Goal: Task Accomplishment & Management: Manage account settings

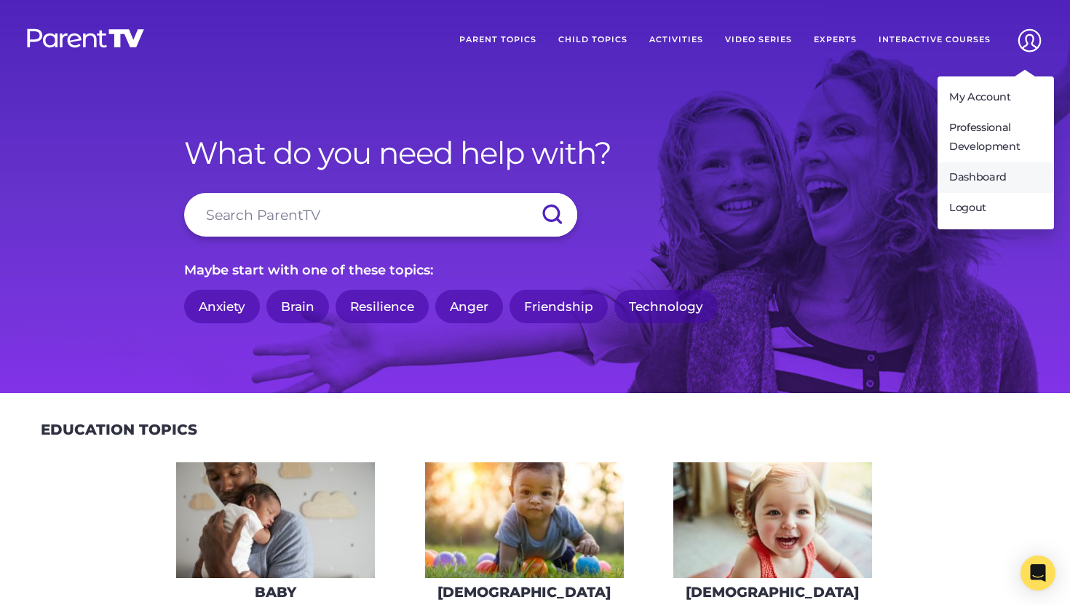
click at [979, 173] on link "Dashboard" at bounding box center [995, 177] width 116 height 31
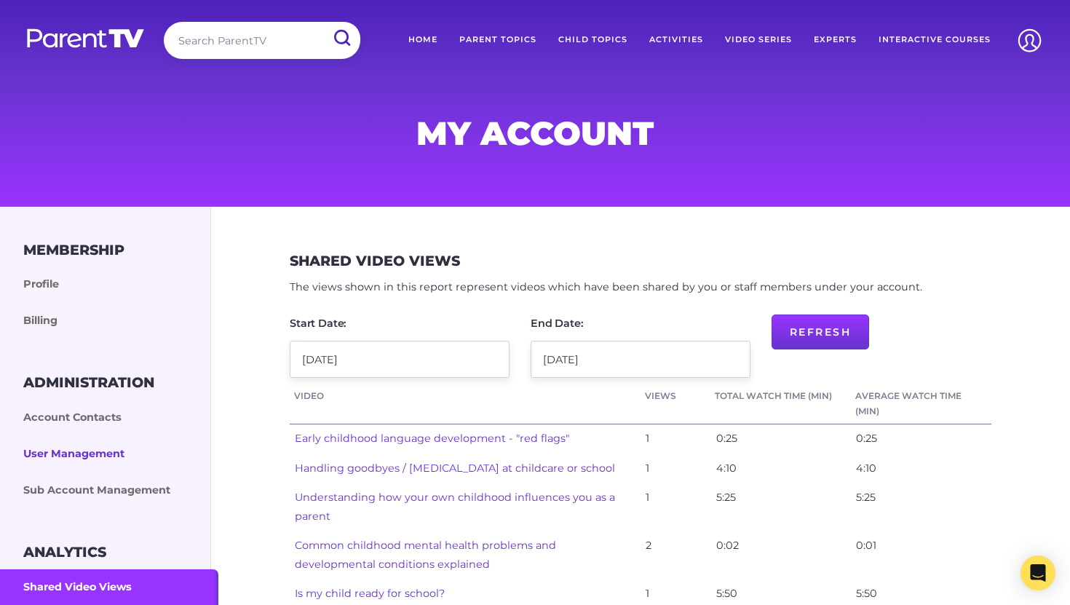
click at [90, 456] on link "User Management" at bounding box center [109, 454] width 218 height 36
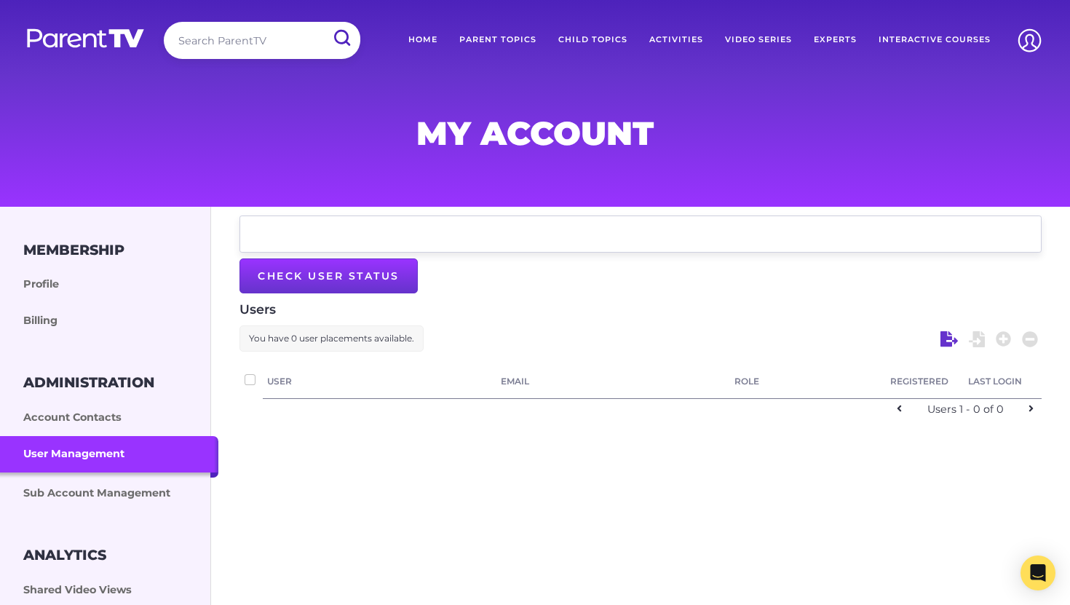
checkbox input "false"
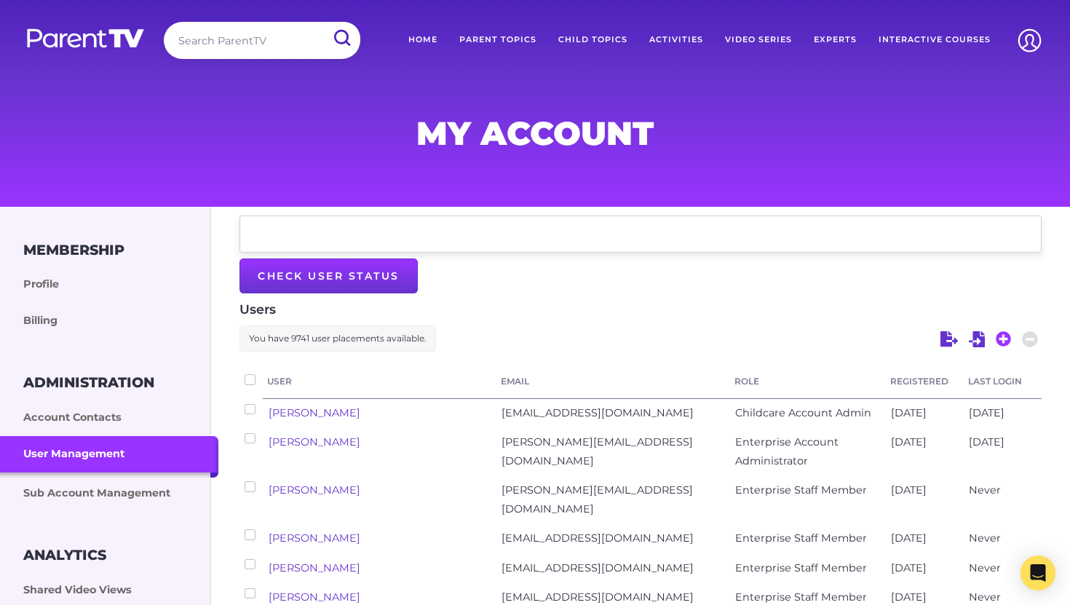
click at [1007, 335] on icon at bounding box center [1003, 338] width 15 height 15
select select "enterprise_admin"
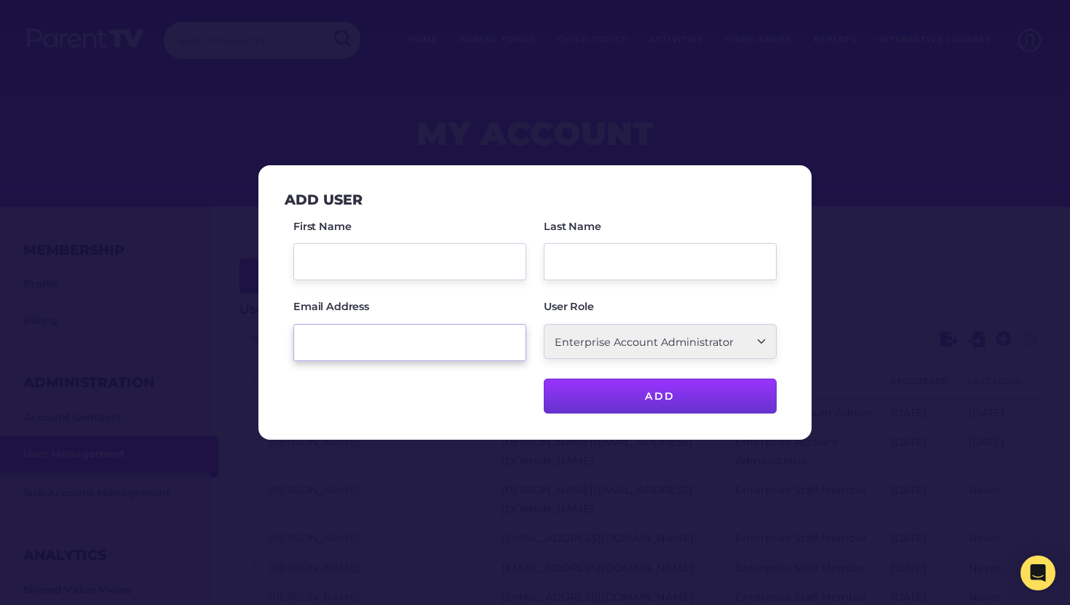
click at [380, 337] on input "Email Address" at bounding box center [409, 342] width 233 height 37
paste input "[EMAIL_ADDRESS][DOMAIN_NAME]"
type input "[EMAIL_ADDRESS][DOMAIN_NAME]"
click at [348, 265] on input "First Name" at bounding box center [409, 261] width 233 height 37
type input "[PERSON_NAME]"
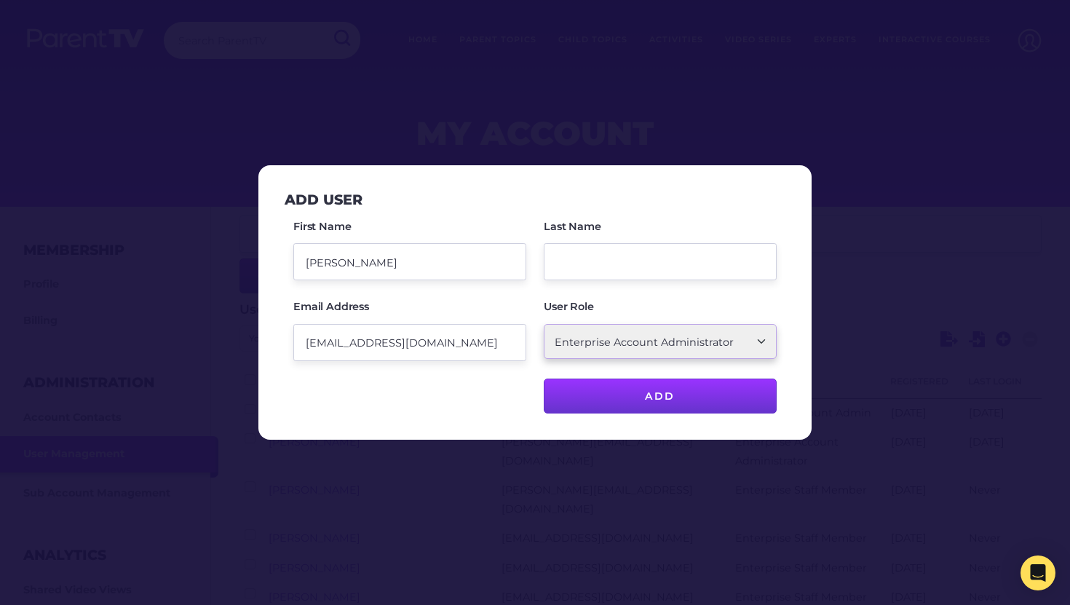
click at [611, 343] on select "School Account Admin School Teacher Parent/Carer Childcare Account Admin Childc…" at bounding box center [660, 341] width 233 height 35
click at [609, 347] on select "School Account Admin School Teacher Parent/Carer Childcare Account Admin Childc…" at bounding box center [660, 341] width 233 height 35
click at [635, 356] on select "School Account Admin School Teacher Parent/Carer Childcare Account Admin Childc…" at bounding box center [660, 341] width 233 height 35
select select "ptv_elc_member"
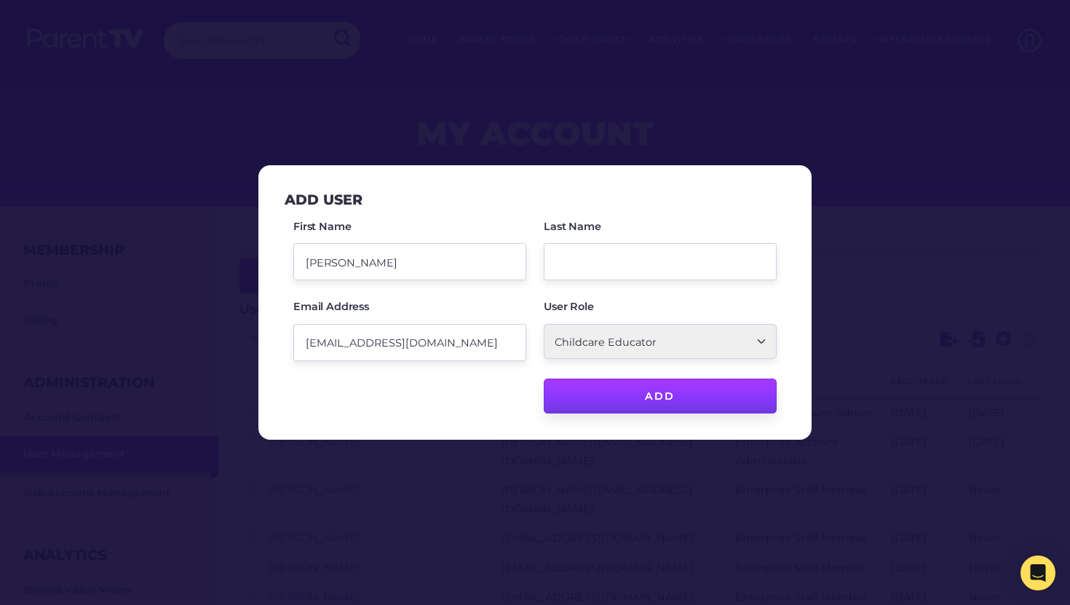
click at [614, 405] on input "Add" at bounding box center [660, 395] width 233 height 35
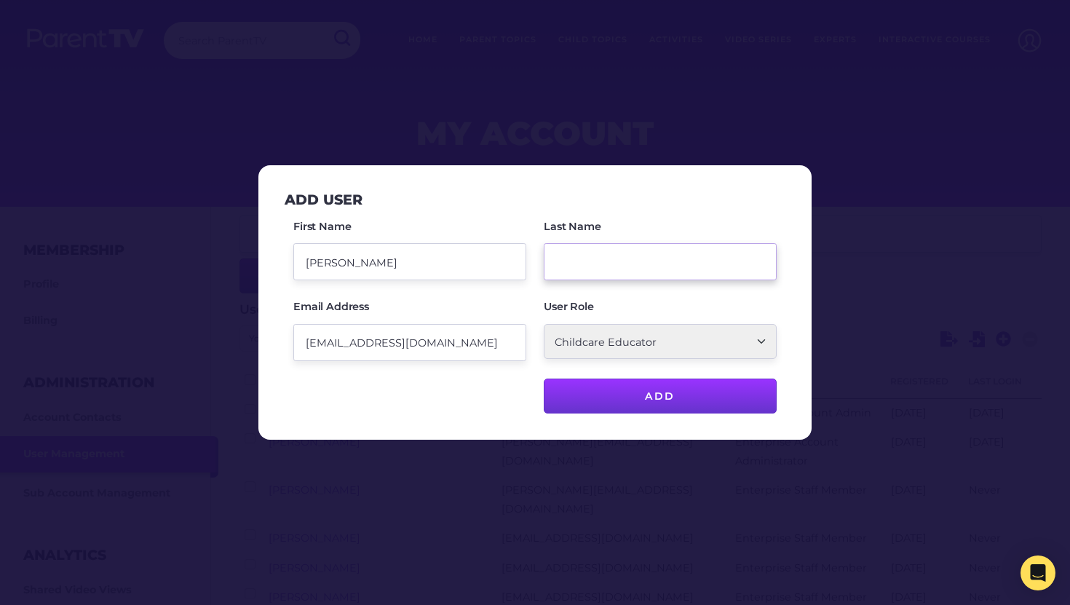
paste input "Crogie"
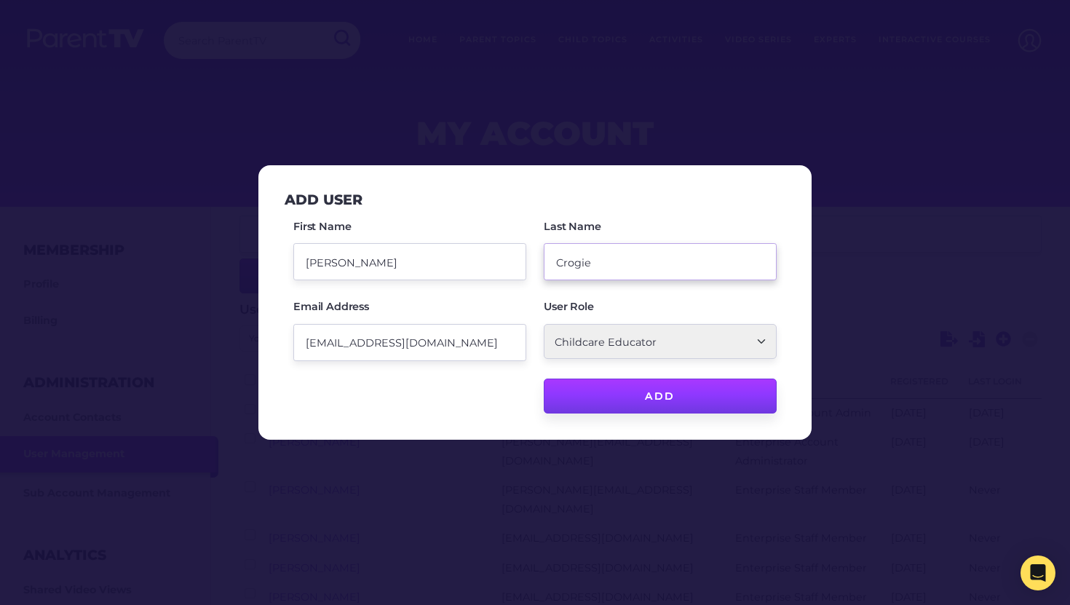
type input "Crogie"
click at [649, 402] on input "Add" at bounding box center [660, 395] width 233 height 35
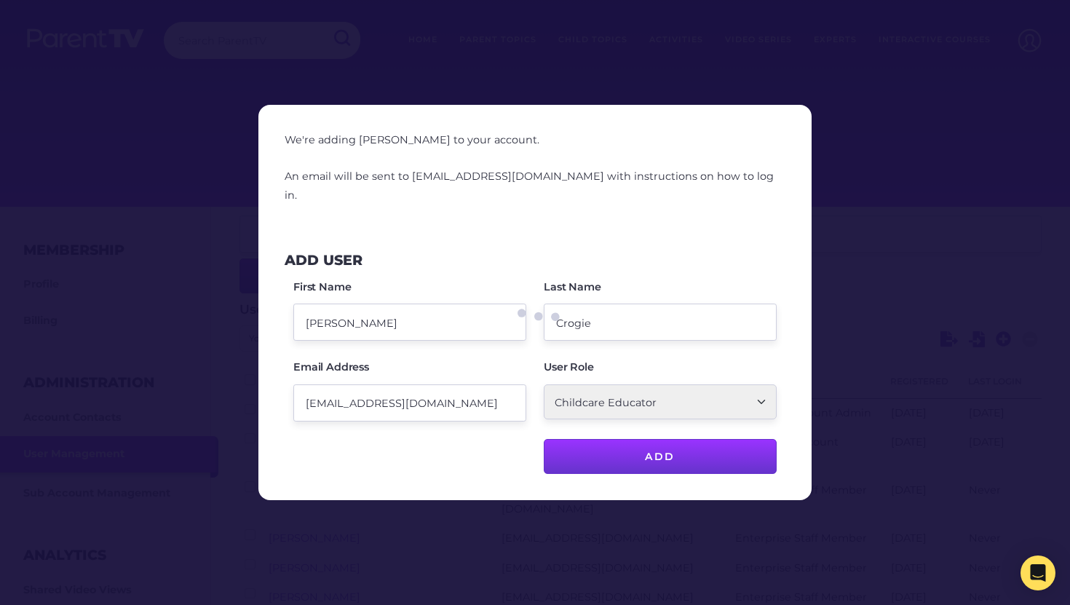
checkbox input "false"
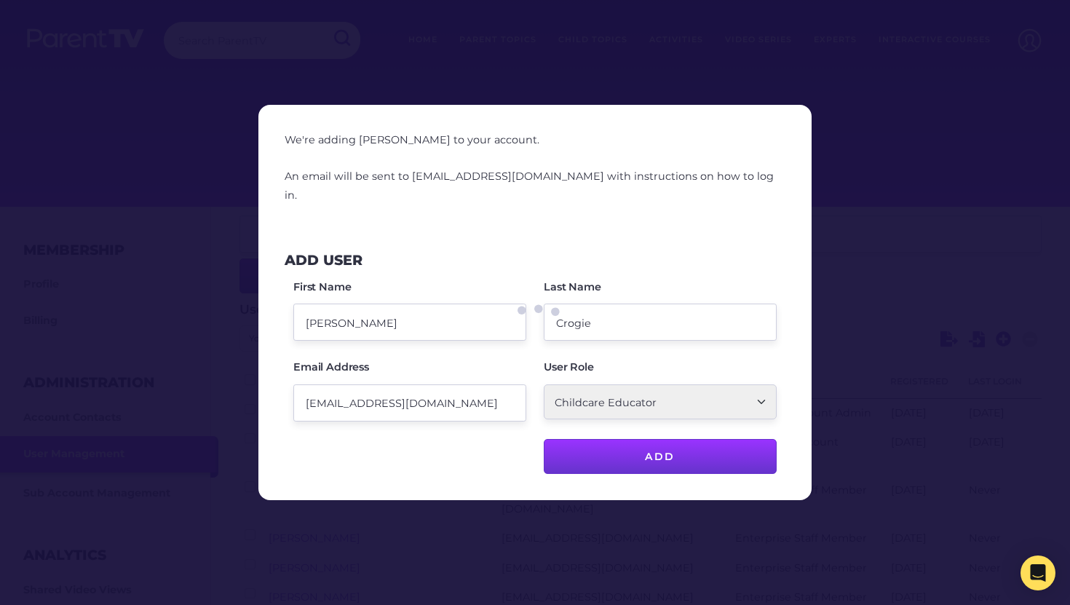
checkbox input "false"
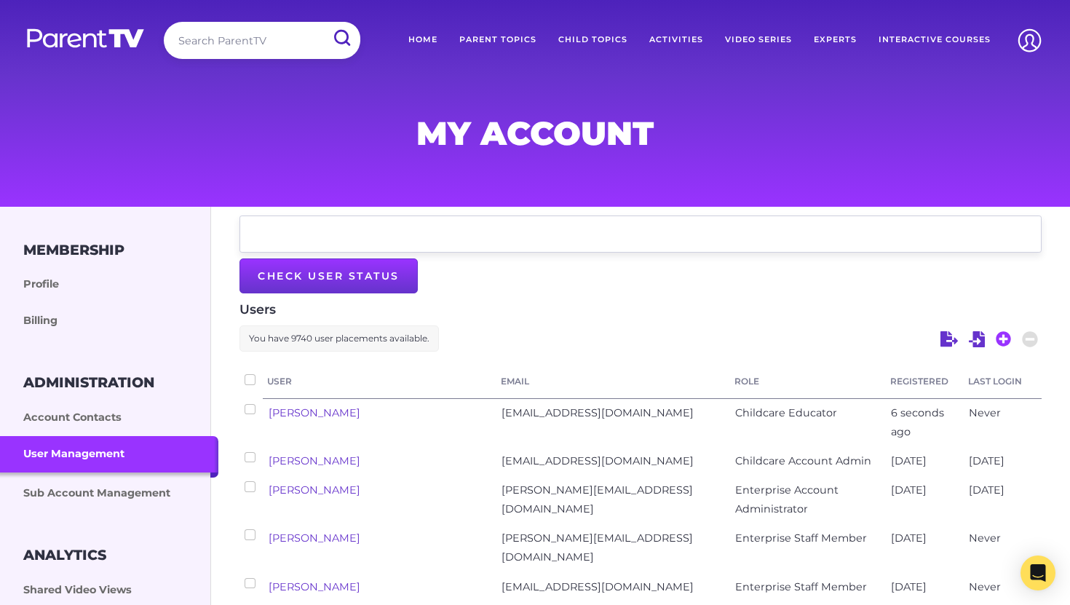
click at [1005, 339] on icon at bounding box center [1004, 339] width 16 height 16
select select "ptv_elc_member"
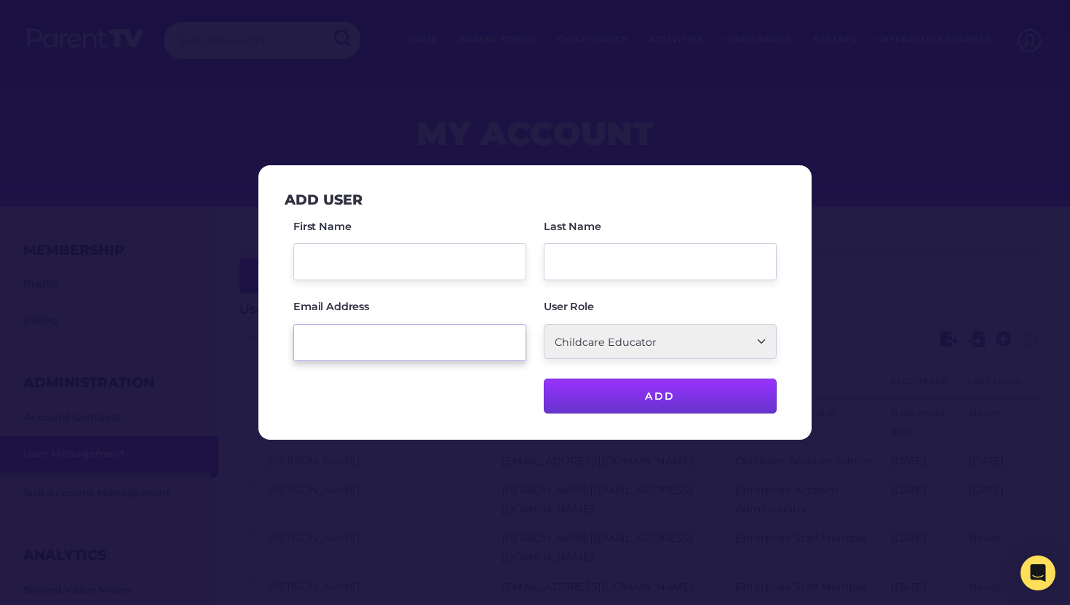
click at [403, 341] on input "Email Address" at bounding box center [409, 342] width 233 height 37
paste input "[PERSON_NAME][EMAIL_ADDRESS][DOMAIN_NAME]"
type input "[PERSON_NAME][EMAIL_ADDRESS][DOMAIN_NAME]"
click at [370, 278] on input "First Name" at bounding box center [409, 261] width 233 height 37
type input "[PERSON_NAME]"
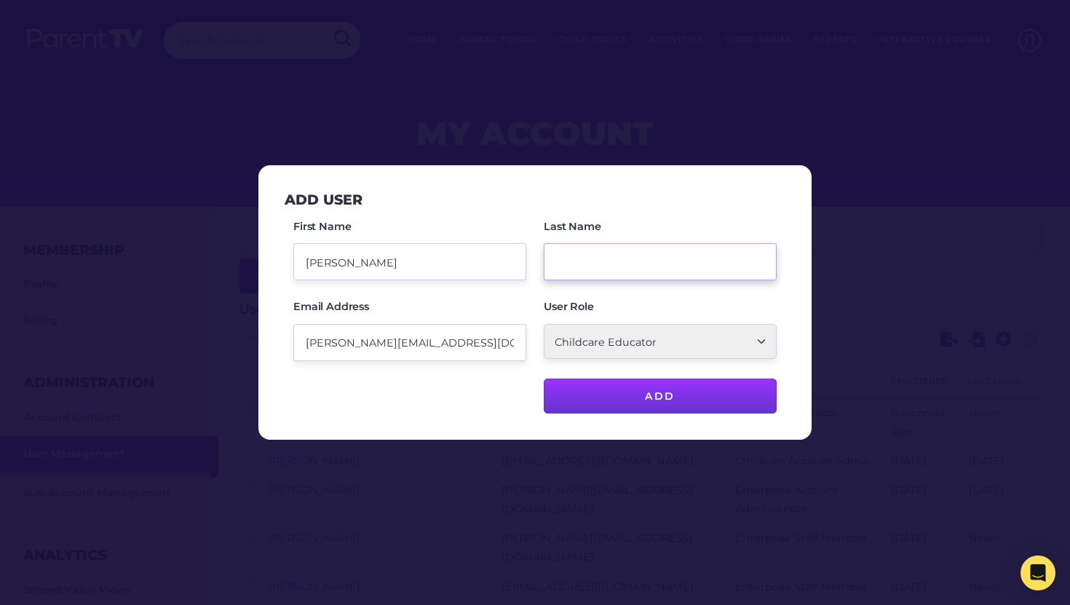
click at [574, 269] on input "Last Name" at bounding box center [660, 261] width 233 height 37
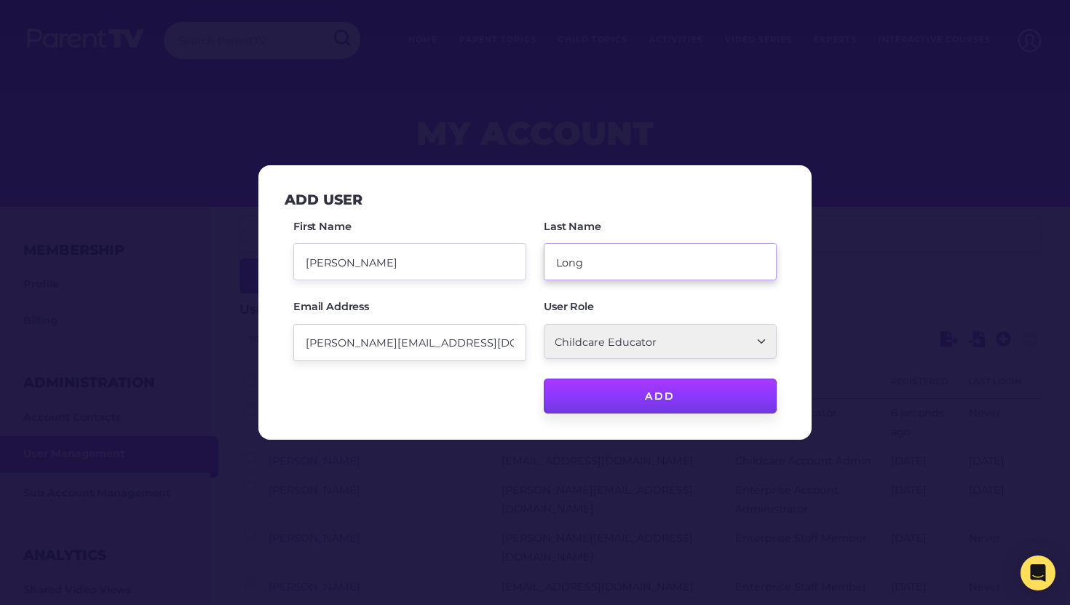
type input "Long"
click at [634, 397] on input "Add" at bounding box center [660, 395] width 233 height 35
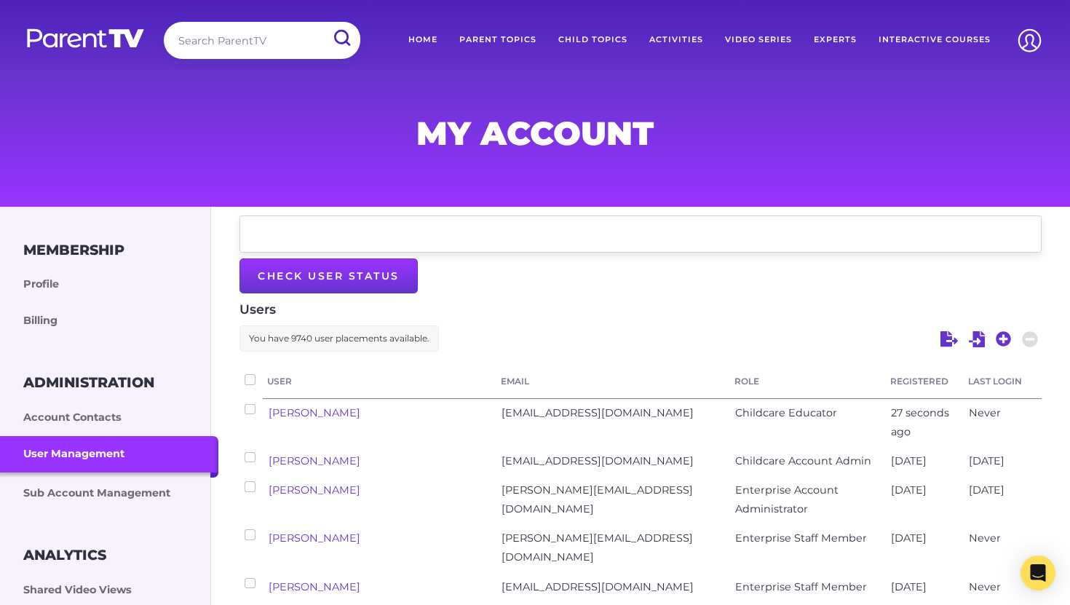
checkbox input "false"
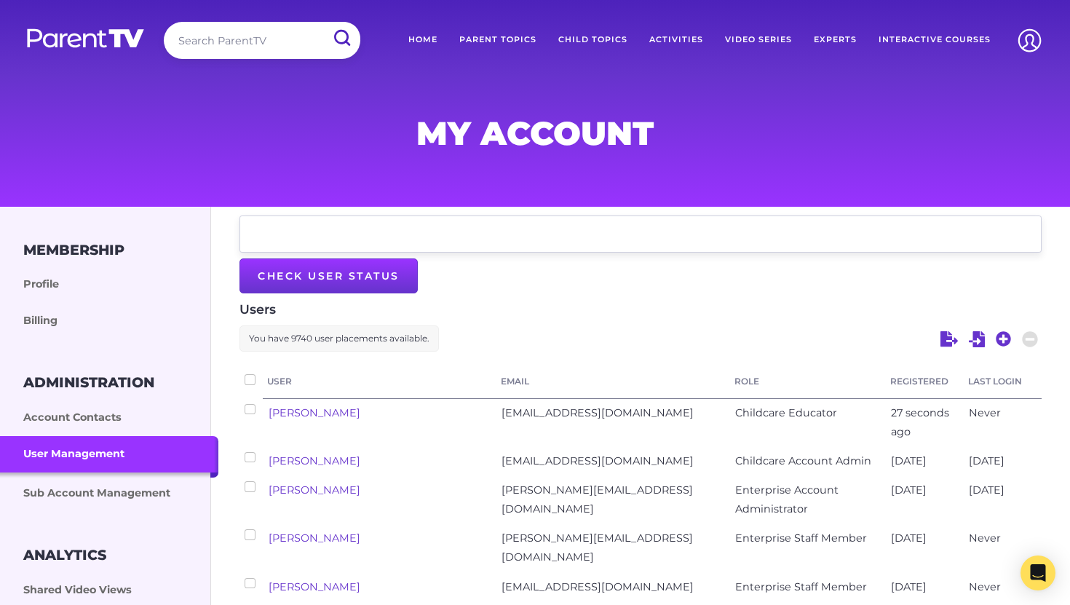
checkbox input "false"
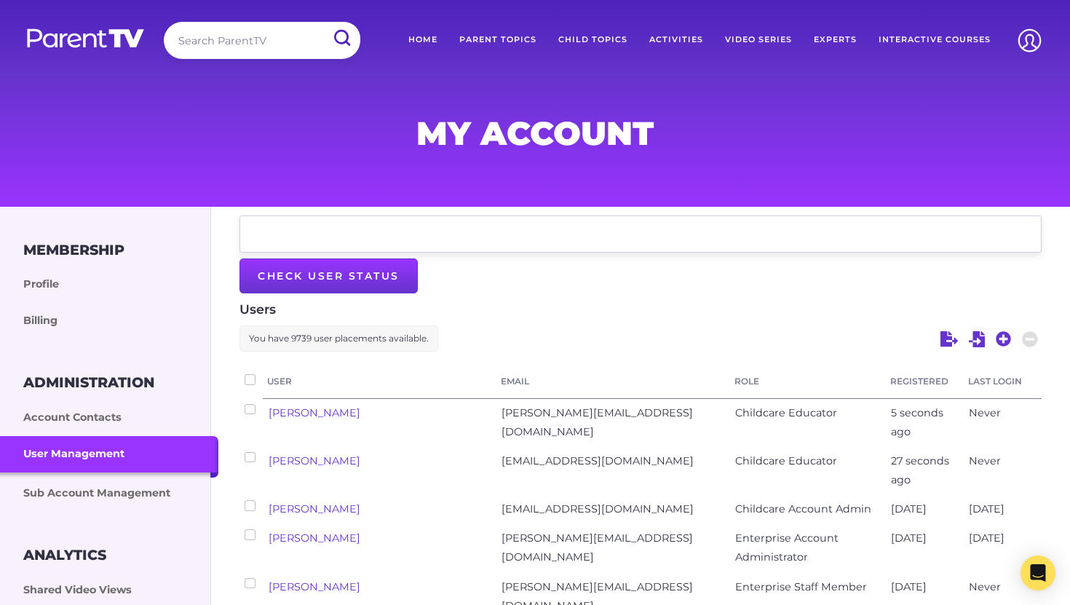
click at [426, 36] on link "Home" at bounding box center [422, 40] width 51 height 36
